Goal: Navigation & Orientation: Find specific page/section

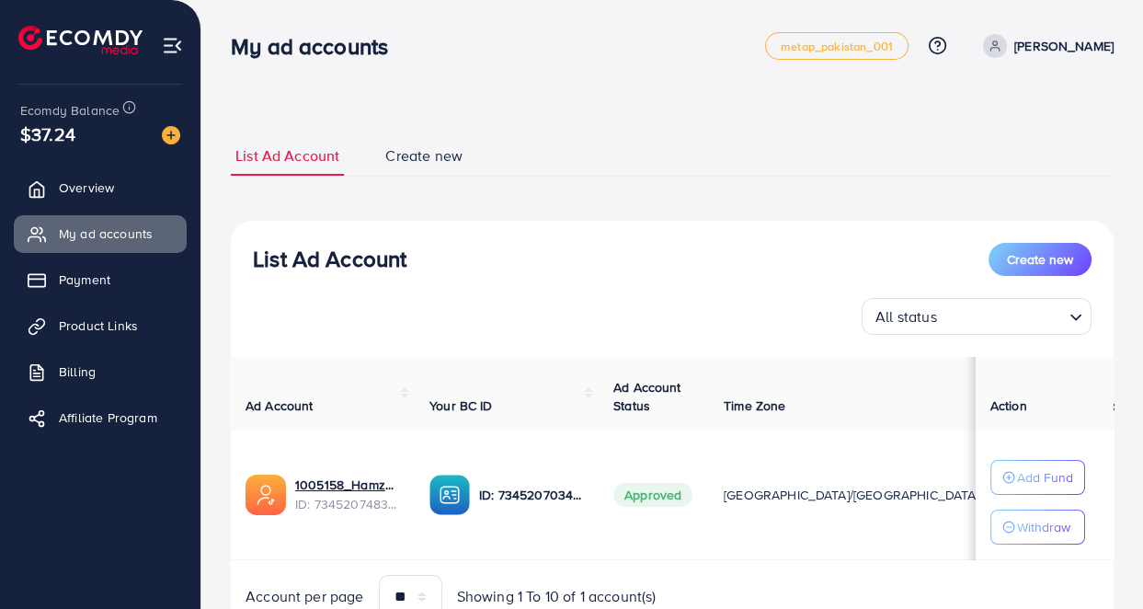
drag, startPoint x: 401, startPoint y: 562, endPoint x: 471, endPoint y: 559, distance: 69.9
click at [471, 559] on div "Ad Account Your BC ID Ad Account Status Time Zone Cost Balance Auto top-up Thre…" at bounding box center [672, 488] width 883 height 262
click at [480, 328] on div "All status Loading..." at bounding box center [672, 316] width 839 height 37
click at [93, 332] on span "Product Links" at bounding box center [102, 325] width 79 height 18
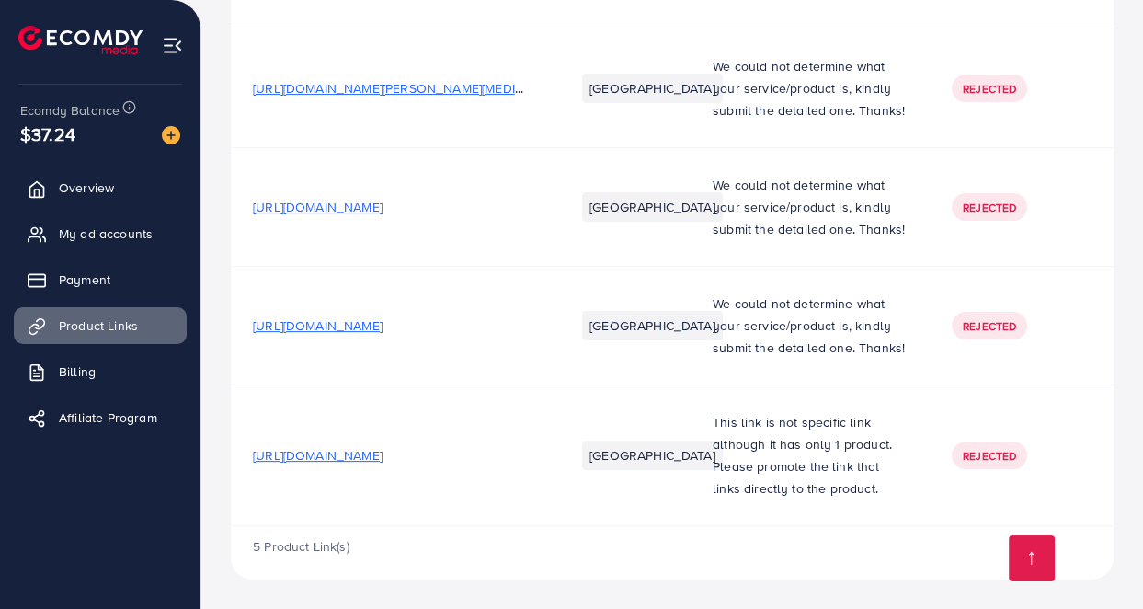
scroll to position [612, 0]
click at [383, 456] on span "[URL][DOMAIN_NAME]" at bounding box center [318, 455] width 130 height 18
click at [132, 229] on span "My ad accounts" at bounding box center [110, 233] width 94 height 18
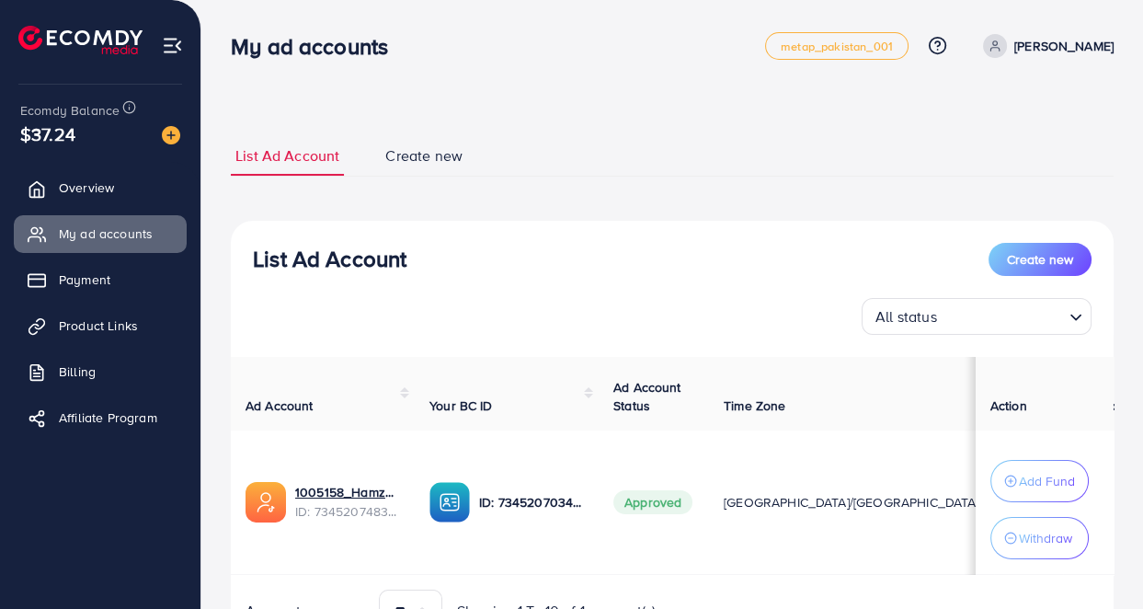
click at [868, 126] on div "**********" at bounding box center [672, 396] width 883 height 564
